Goal: Information Seeking & Learning: Learn about a topic

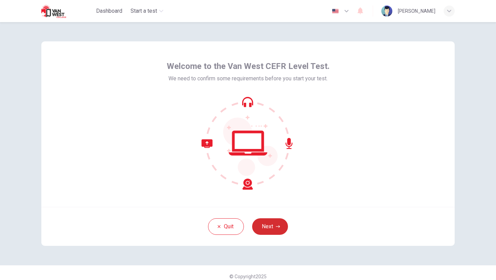
click at [267, 222] on button "Next" at bounding box center [270, 226] width 36 height 17
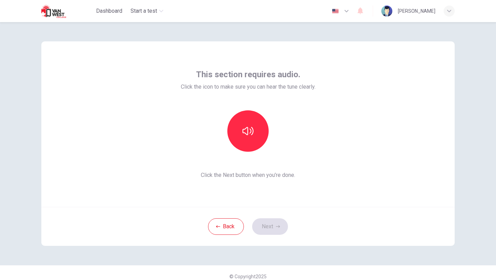
click at [336, 106] on div "This section requires audio. Click the icon to make sure you can hear the tune …" at bounding box center [248, 123] width 414 height 165
click at [251, 126] on icon "button" at bounding box center [248, 130] width 11 height 11
click at [267, 226] on button "Next" at bounding box center [270, 226] width 36 height 17
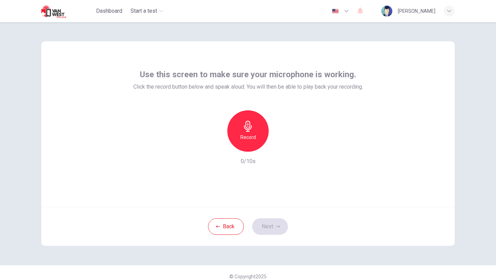
click at [255, 129] on div "Record" at bounding box center [247, 130] width 41 height 41
click at [281, 148] on icon "button" at bounding box center [279, 146] width 7 height 7
click at [269, 223] on button "Next" at bounding box center [270, 226] width 36 height 17
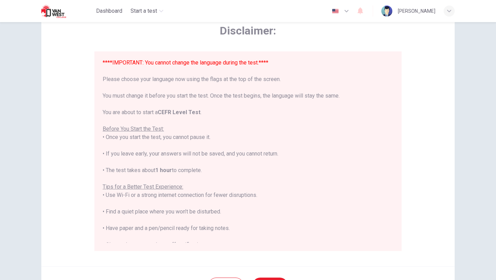
scroll to position [43, 0]
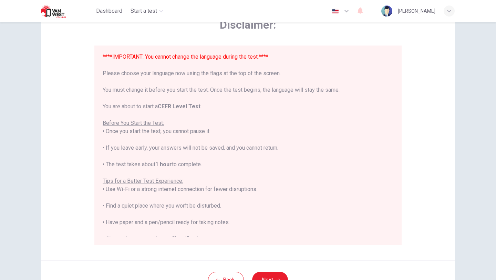
click at [351, 10] on icon "button" at bounding box center [347, 11] width 8 height 8
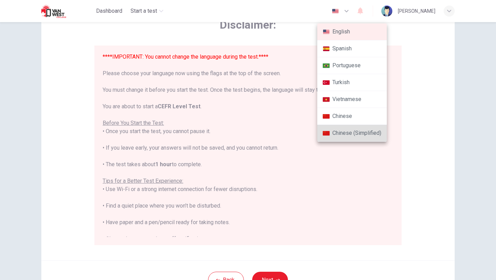
click at [349, 34] on li "English" at bounding box center [352, 31] width 70 height 17
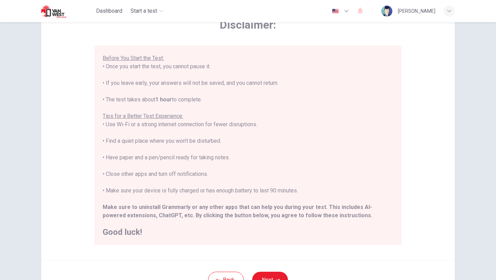
scroll to position [103, 0]
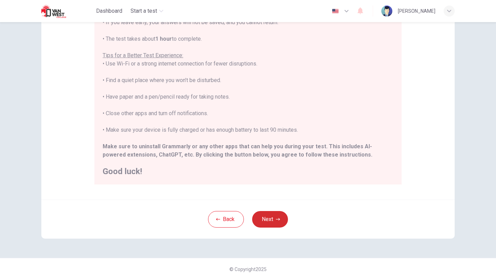
click at [271, 219] on button "Next" at bounding box center [270, 219] width 36 height 17
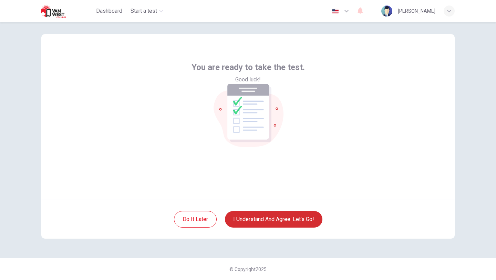
click at [259, 217] on button "I understand and agree. Let’s go!" at bounding box center [274, 219] width 98 height 17
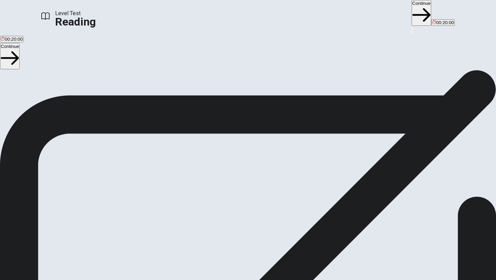
scroll to position [15, 0]
click at [412, 11] on button "Continue" at bounding box center [422, 13] width 20 height 26
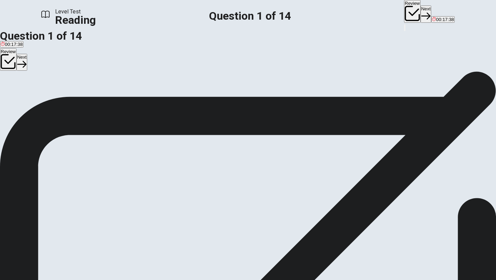
scroll to position [75, 0]
click at [61, 79] on div "B" at bounding box center [51, 75] width 21 height 5
click at [421, 10] on button "Next" at bounding box center [426, 14] width 11 height 17
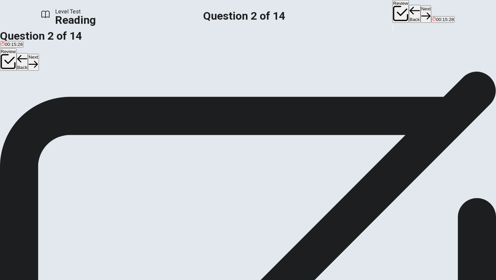
click at [63, 71] on div "C" at bounding box center [71, 68] width 38 height 5
click at [421, 12] on icon "button" at bounding box center [425, 15] width 9 height 9
click at [58, 71] on div "C" at bounding box center [44, 68] width 28 height 5
click at [421, 11] on button "Next" at bounding box center [426, 14] width 11 height 17
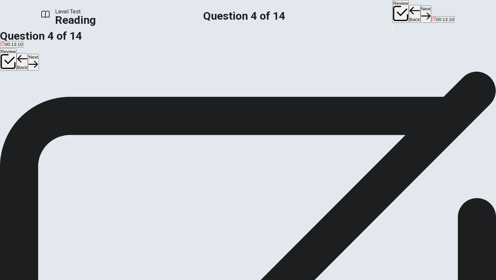
click at [64, 71] on div "A" at bounding box center [54, 68] width 106 height 5
click at [421, 9] on button "Next" at bounding box center [426, 14] width 11 height 17
click at [89, 71] on div "D" at bounding box center [101, 68] width 25 height 5
click at [421, 11] on icon "button" at bounding box center [425, 15] width 9 height 9
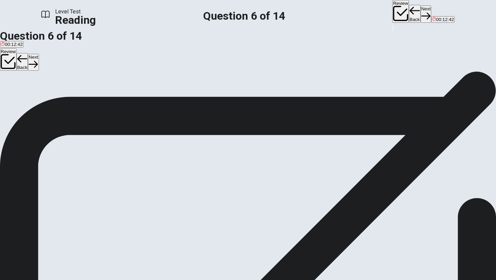
scroll to position [9, 0]
click at [114, 85] on div "C" at bounding box center [147, 82] width 67 height 5
click at [421, 13] on button "Next" at bounding box center [426, 14] width 11 height 17
click at [131, 62] on div "B" at bounding box center [215, 59] width 169 height 5
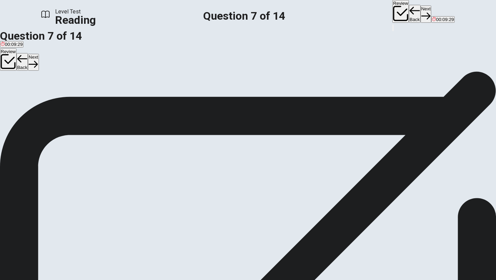
click at [421, 8] on button "Next" at bounding box center [426, 14] width 11 height 17
click at [120, 62] on div "C" at bounding box center [174, 59] width 109 height 5
click at [421, 14] on button "Next" at bounding box center [426, 14] width 11 height 17
click at [70, 94] on div "B" at bounding box center [130, 91] width 120 height 5
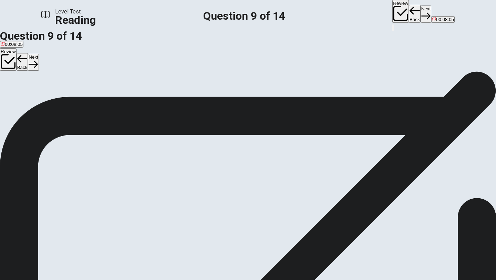
click at [421, 9] on button "Next" at bounding box center [426, 14] width 11 height 17
click at [197, 90] on div "C" at bounding box center [280, 86] width 166 height 5
click at [421, 11] on icon "button" at bounding box center [425, 15] width 9 height 9
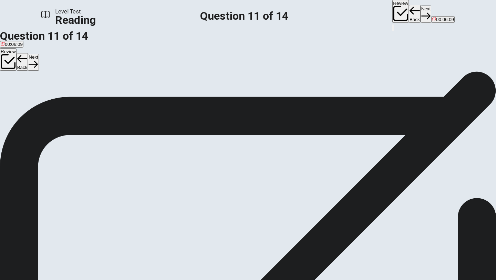
click at [80, 176] on input at bounding box center [51, 179] width 60 height 7
click at [421, 12] on icon "button" at bounding box center [425, 15] width 9 height 9
click at [65, 90] on div "D" at bounding box center [61, 86] width 18 height 5
click at [421, 8] on button "Next" at bounding box center [426, 14] width 11 height 17
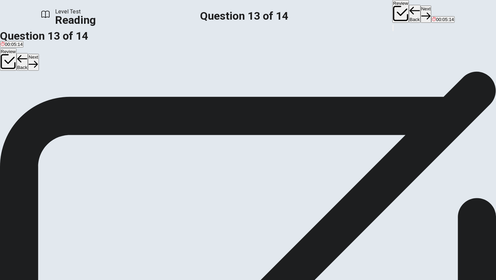
click at [140, 90] on div "C" at bounding box center [195, 86] width 111 height 5
click at [421, 9] on button "Next" at bounding box center [426, 14] width 11 height 17
drag, startPoint x: 63, startPoint y: 139, endPoint x: 167, endPoint y: 147, distance: 104.0
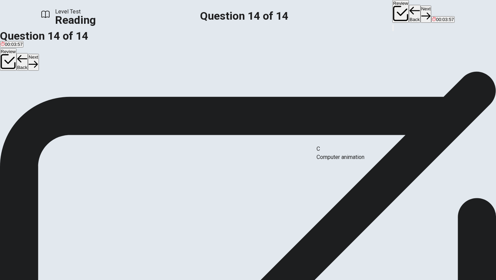
drag, startPoint x: 87, startPoint y: 165, endPoint x: 353, endPoint y: 159, distance: 265.5
drag, startPoint x: 94, startPoint y: 192, endPoint x: 217, endPoint y: 171, distance: 124.3
drag, startPoint x: 91, startPoint y: 192, endPoint x: 353, endPoint y: 174, distance: 262.6
click at [25, 79] on span "View text" at bounding box center [15, 81] width 19 height 5
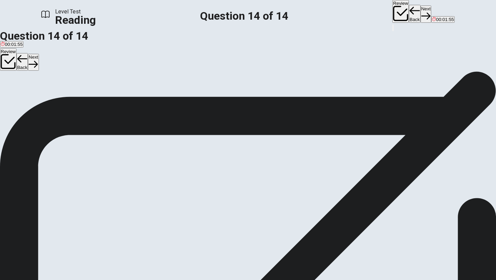
scroll to position [1, 0]
click at [35, 89] on span "View question" at bounding box center [20, 91] width 29 height 5
click at [25, 89] on span "View text" at bounding box center [15, 91] width 19 height 5
click at [35, 88] on span "View question" at bounding box center [20, 90] width 29 height 5
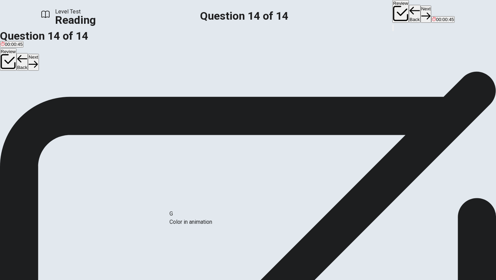
drag, startPoint x: 108, startPoint y: 210, endPoint x: 226, endPoint y: 223, distance: 118.5
drag, startPoint x: 338, startPoint y: 188, endPoint x: 75, endPoint y: 204, distance: 263.8
drag, startPoint x: 79, startPoint y: 210, endPoint x: 363, endPoint y: 189, distance: 284.4
click at [421, 14] on button "Next" at bounding box center [426, 14] width 11 height 17
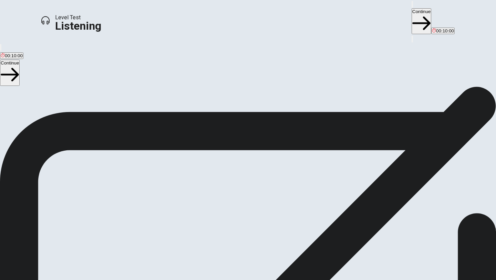
scroll to position [22, 0]
click at [412, 11] on button "Continue" at bounding box center [422, 21] width 20 height 26
click at [412, 13] on button "Continue" at bounding box center [422, 21] width 20 height 26
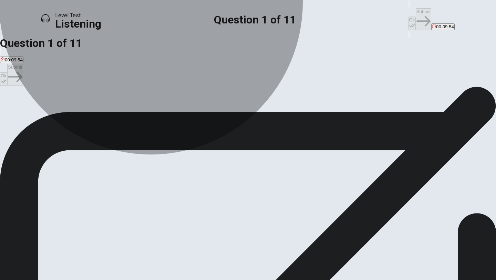
click at [87, 115] on button "B A movie they watched." at bounding box center [63, 109] width 47 height 12
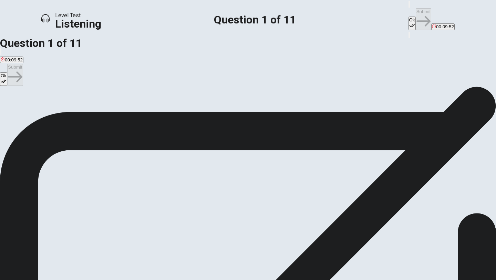
click at [153, 109] on div "C" at bounding box center [130, 106] width 84 height 5
click at [409, 22] on icon "button" at bounding box center [412, 25] width 6 height 6
click at [416, 14] on button "Submit" at bounding box center [424, 19] width 16 height 22
click at [154, 109] on div "C" at bounding box center [140, 106] width 88 height 5
click at [409, 17] on button "Ok" at bounding box center [412, 23] width 7 height 13
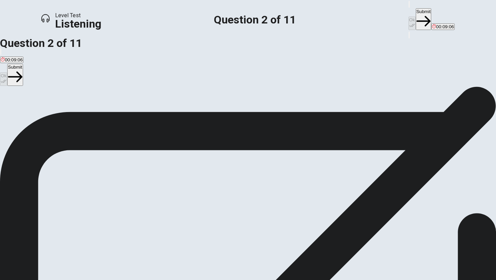
click at [416, 9] on button "Submit" at bounding box center [424, 19] width 16 height 22
click at [28, 109] on div "B" at bounding box center [20, 106] width 15 height 5
click at [12, 106] on div "A" at bounding box center [6, 106] width 11 height 5
click at [409, 22] on icon "button" at bounding box center [412, 25] width 6 height 6
click at [416, 11] on button "Submit" at bounding box center [424, 19] width 16 height 22
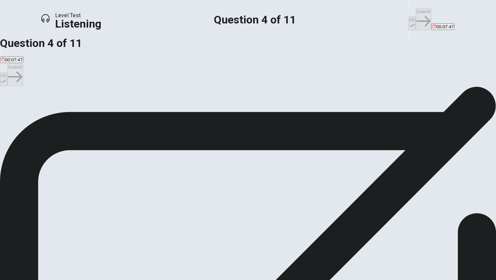
click at [81, 109] on div "A" at bounding box center [41, 106] width 80 height 5
click at [409, 17] on button "Ok" at bounding box center [412, 23] width 7 height 13
click at [416, 12] on button "Submit" at bounding box center [424, 19] width 16 height 22
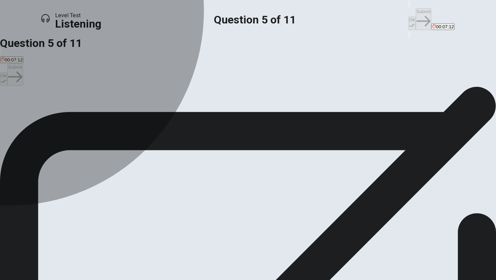
click at [177, 109] on div "C" at bounding box center [208, 106] width 62 height 5
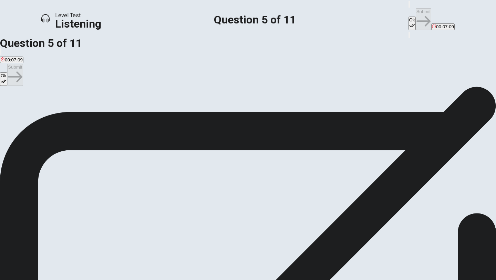
click at [409, 17] on button "Ok" at bounding box center [412, 23] width 7 height 13
click at [416, 10] on button "Submit" at bounding box center [424, 19] width 16 height 22
click at [154, 109] on div "C" at bounding box center [162, 106] width 78 height 5
click at [409, 22] on icon "button" at bounding box center [412, 25] width 6 height 6
click at [416, 13] on button "Submit" at bounding box center [424, 19] width 16 height 22
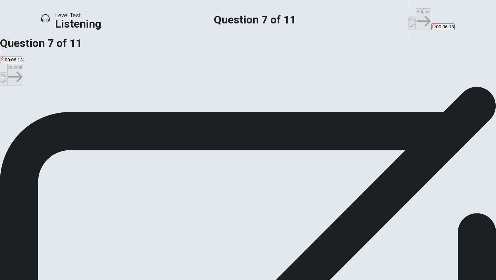
click at [189, 109] on div "D" at bounding box center [224, 106] width 70 height 5
click at [409, 22] on icon "button" at bounding box center [412, 25] width 6 height 6
click at [416, 10] on button "Submit" at bounding box center [424, 19] width 16 height 22
click at [155, 109] on div "C" at bounding box center [197, 106] width 111 height 5
click at [409, 24] on icon "button" at bounding box center [412, 25] width 6 height 3
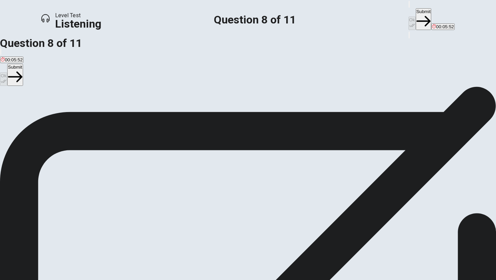
click at [416, 13] on button "Submit" at bounding box center [424, 19] width 16 height 22
click at [409, 17] on button "Ok" at bounding box center [412, 23] width 7 height 13
click at [417, 14] on icon "button" at bounding box center [424, 21] width 14 height 14
click at [83, 109] on div "A" at bounding box center [42, 106] width 83 height 5
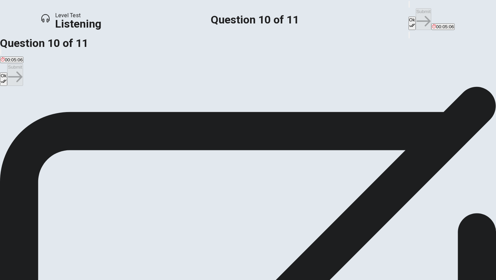
click at [409, 17] on button "Ok" at bounding box center [412, 23] width 7 height 13
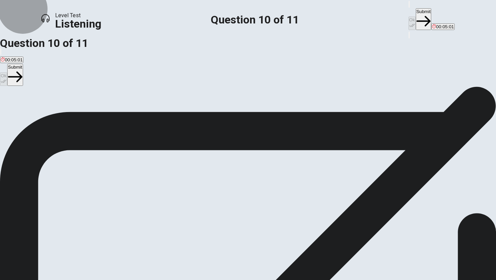
click at [416, 14] on button "Submit" at bounding box center [424, 19] width 16 height 22
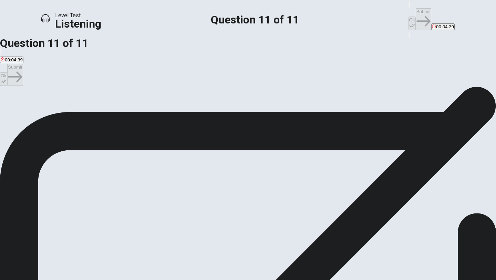
click at [73, 109] on div "A" at bounding box center [37, 106] width 73 height 5
click at [409, 17] on button "Ok" at bounding box center [412, 23] width 7 height 13
click at [416, 15] on button "Submit" at bounding box center [424, 19] width 16 height 22
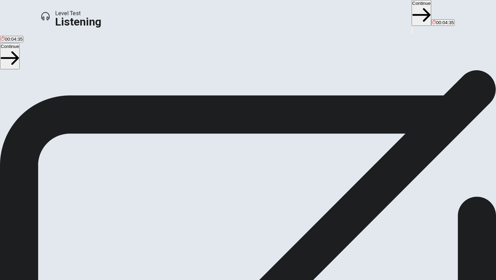
click at [412, 7] on button "Continue" at bounding box center [422, 13] width 20 height 26
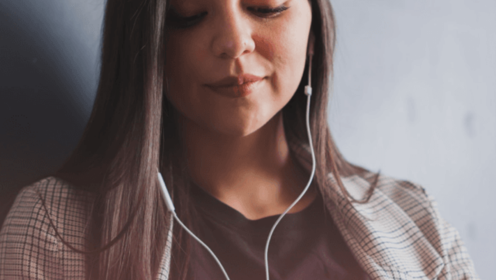
scroll to position [61, 0]
click at [435, 8] on button "Continue" at bounding box center [445, 21] width 20 height 26
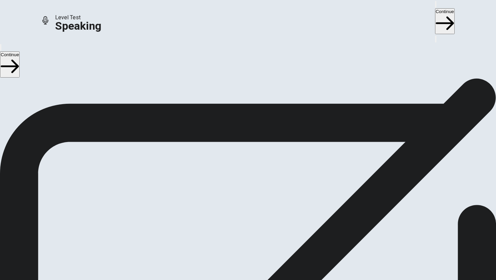
click at [263, 158] on button "Record Again" at bounding box center [248, 171] width 29 height 34
click at [241, 160] on button "Play Audio" at bounding box center [239, 158] width 1 height 7
click at [435, 12] on button "Continue" at bounding box center [445, 21] width 20 height 26
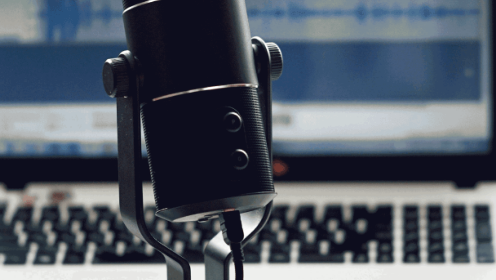
click at [435, 14] on button "Continue" at bounding box center [445, 21] width 20 height 26
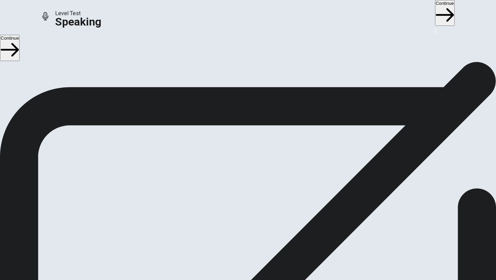
scroll to position [0, 0]
click at [436, 10] on icon "button" at bounding box center [445, 15] width 18 height 18
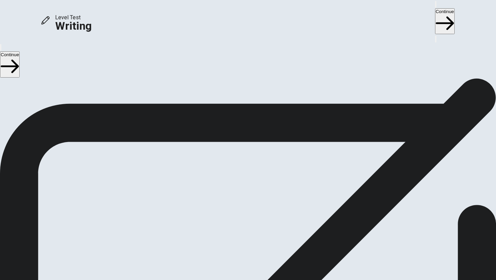
click at [436, 14] on icon "button" at bounding box center [445, 23] width 18 height 18
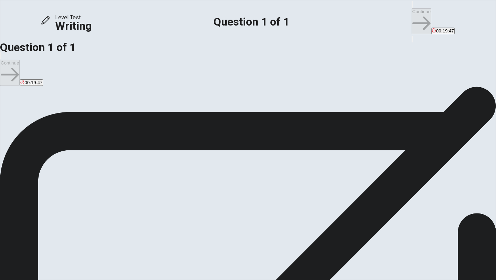
type textarea "t"
type textarea "T"
type textarea "I"
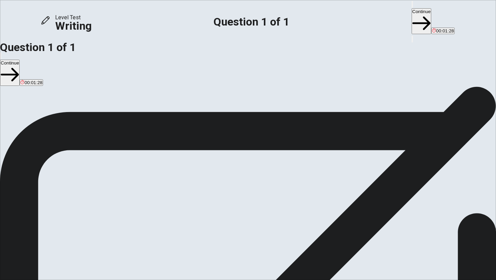
type textarea "Some people argue that high school students should be free to choose their own …"
click at [412, 10] on button "Continue" at bounding box center [422, 21] width 20 height 26
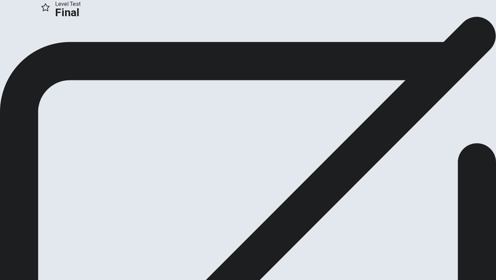
click at [28, 51] on button "Continue" at bounding box center [14, 45] width 28 height 9
